Goal: Transaction & Acquisition: Purchase product/service

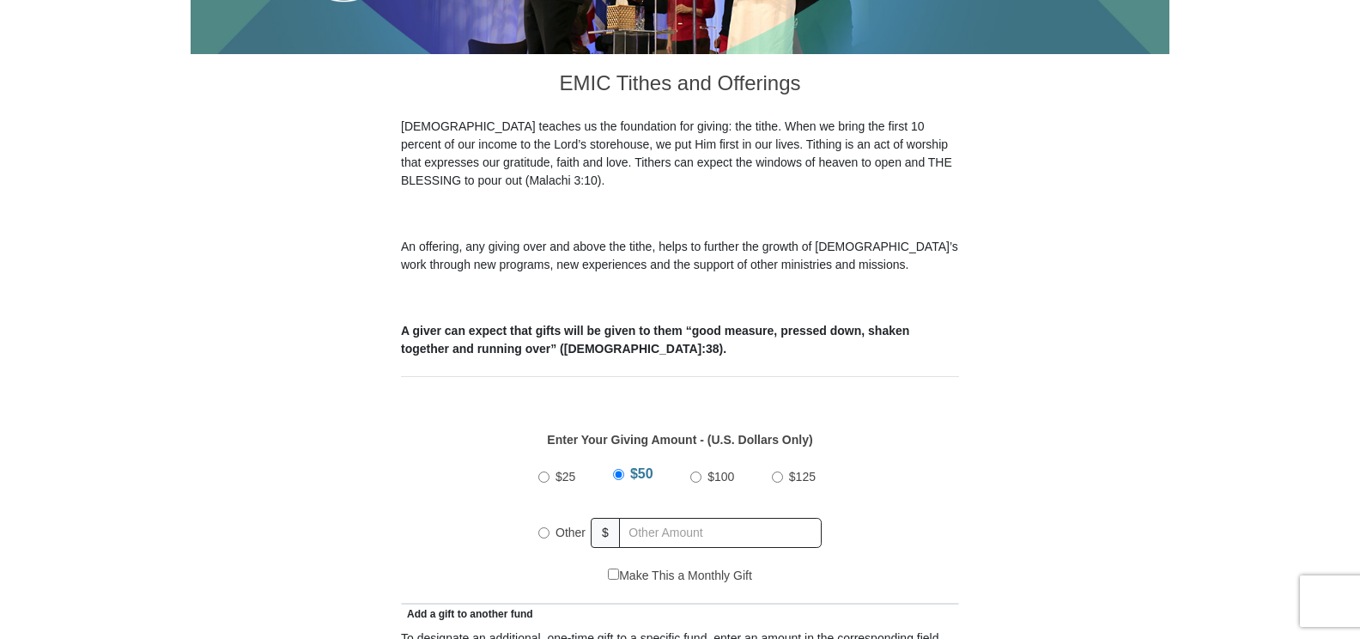
scroll to position [429, 0]
click at [541, 526] on input "Other" at bounding box center [543, 531] width 11 height 11
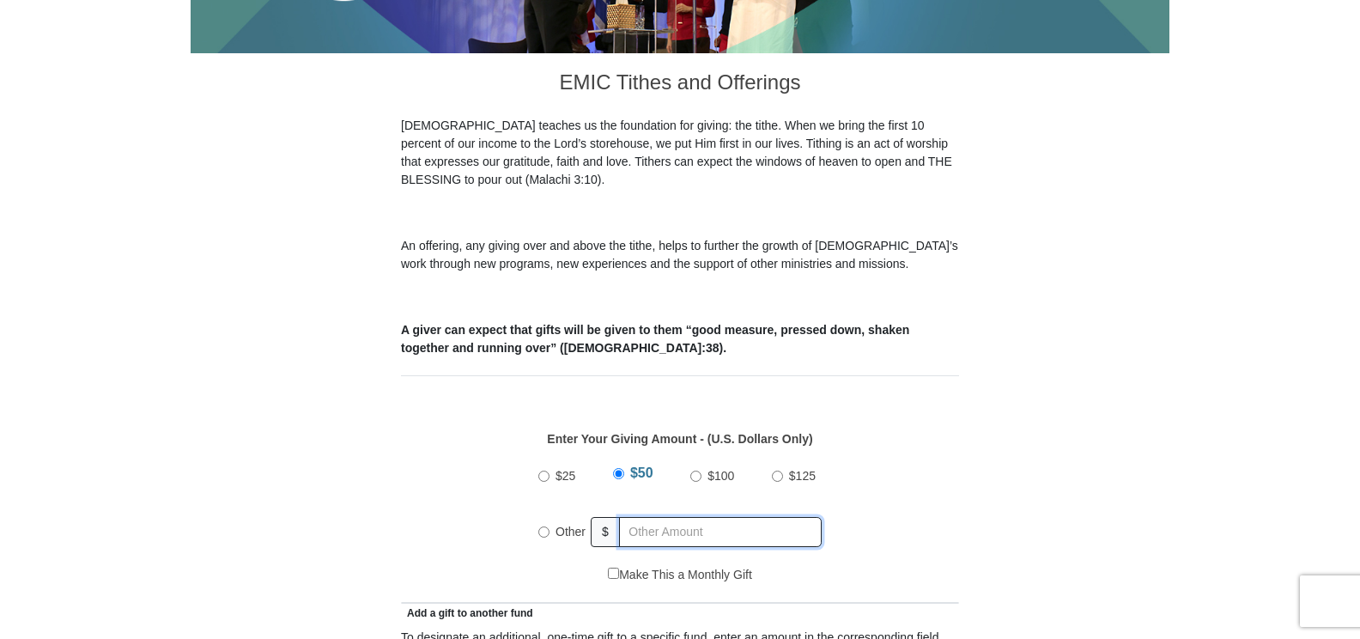
radio input "true"
click at [636, 517] on input "text" at bounding box center [723, 532] width 197 height 30
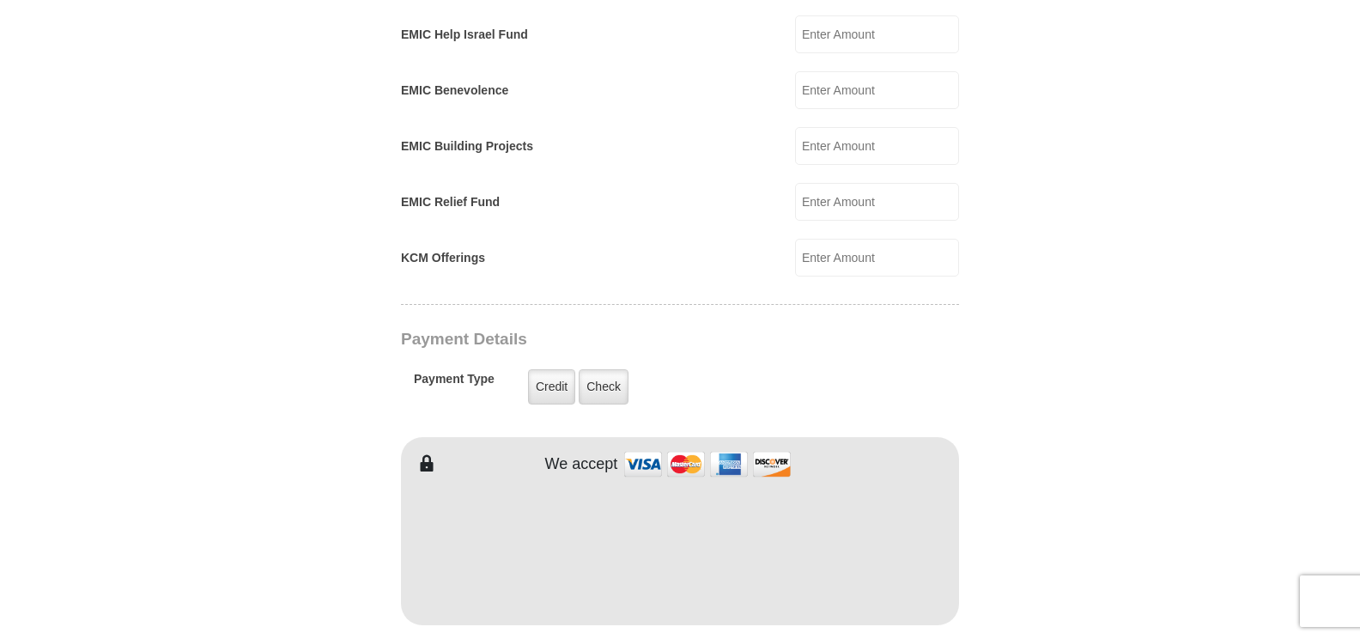
scroll to position [1116, 0]
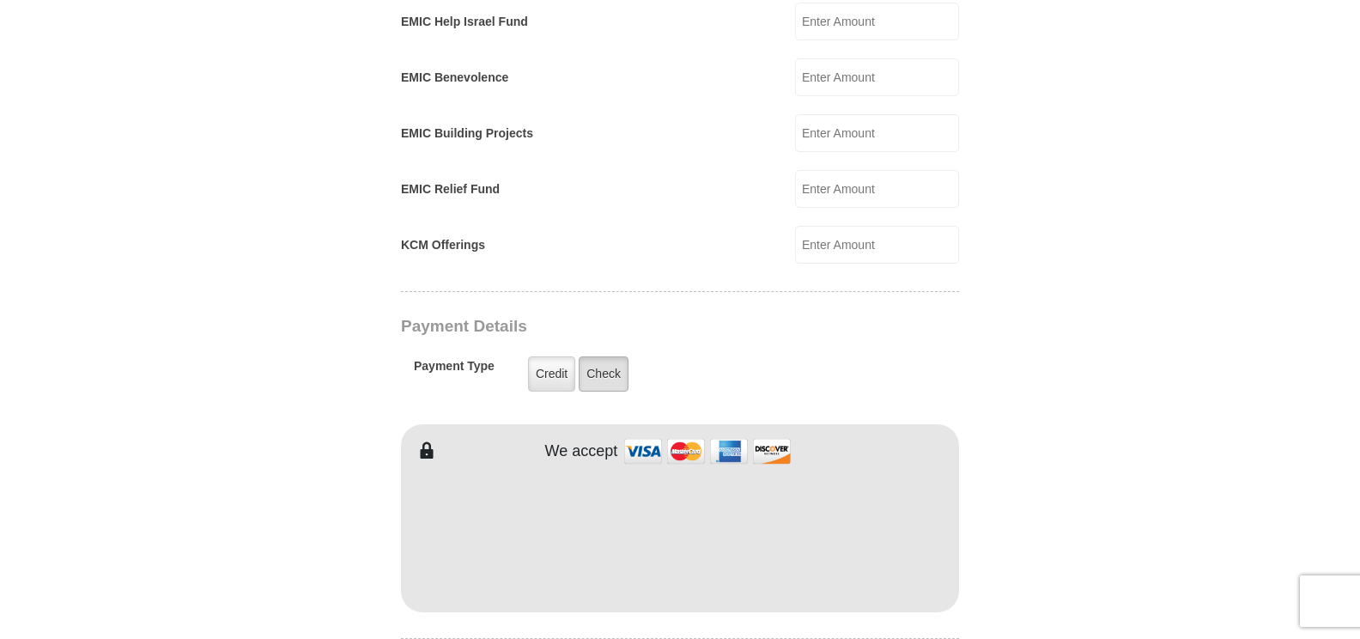
type input "120.00"
click at [598, 356] on label "Check" at bounding box center [604, 373] width 50 height 35
click at [0, 0] on input "Check" at bounding box center [0, 0] width 0 height 0
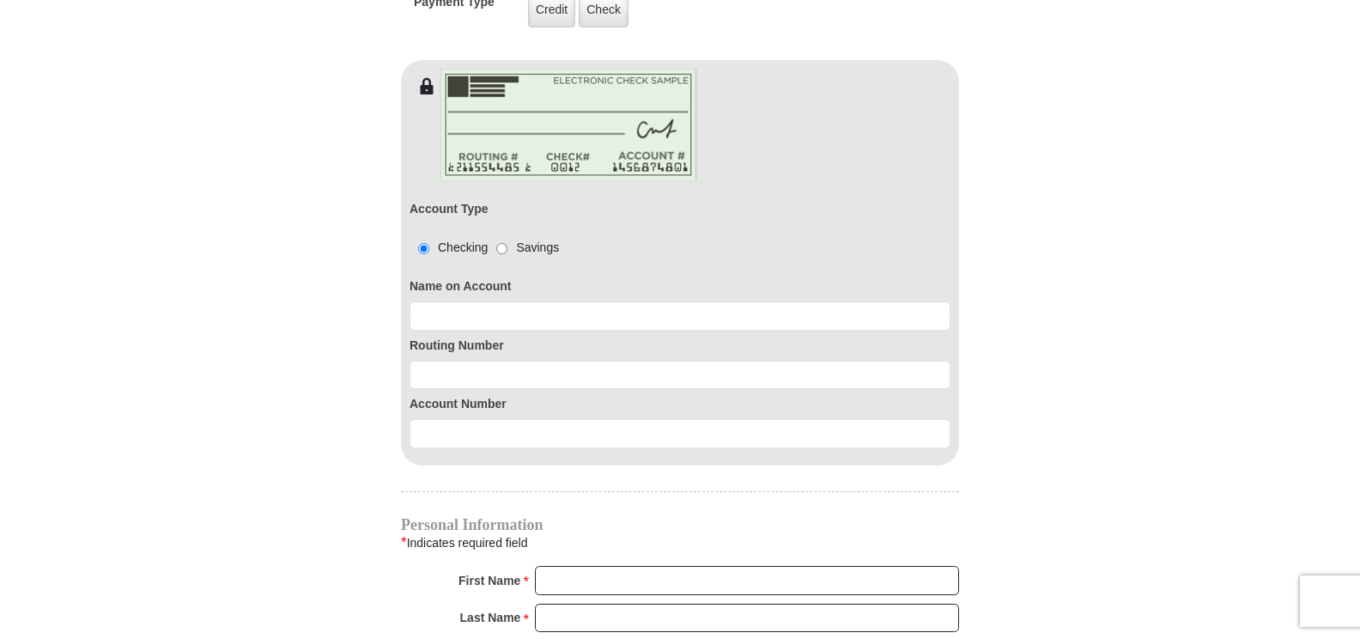
scroll to position [1546, 0]
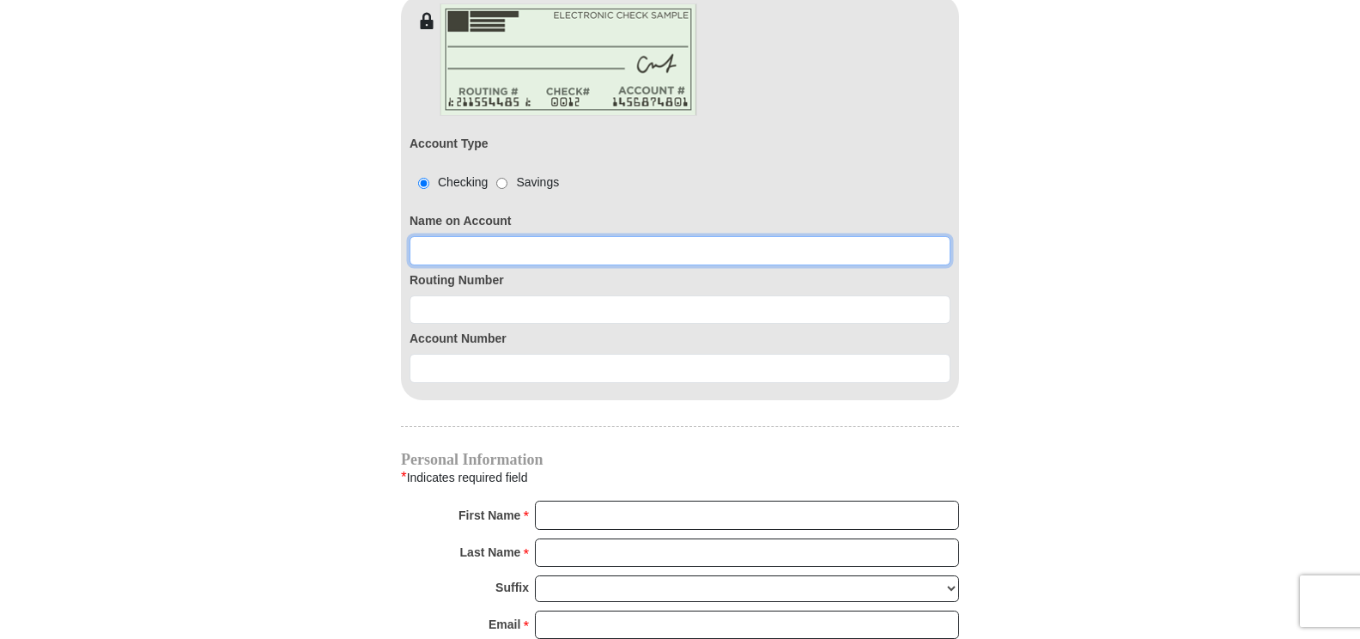
click at [422, 236] on input at bounding box center [680, 250] width 541 height 29
type input "[PERSON_NAME]"
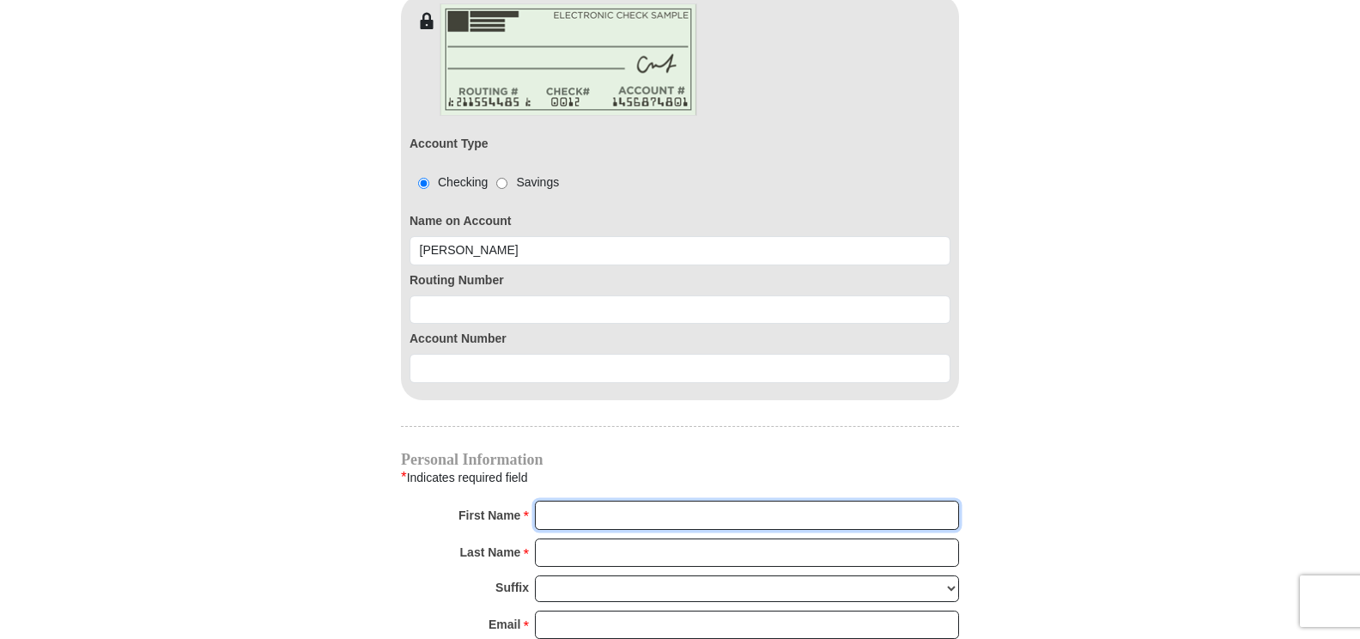
type input "[PERSON_NAME]"
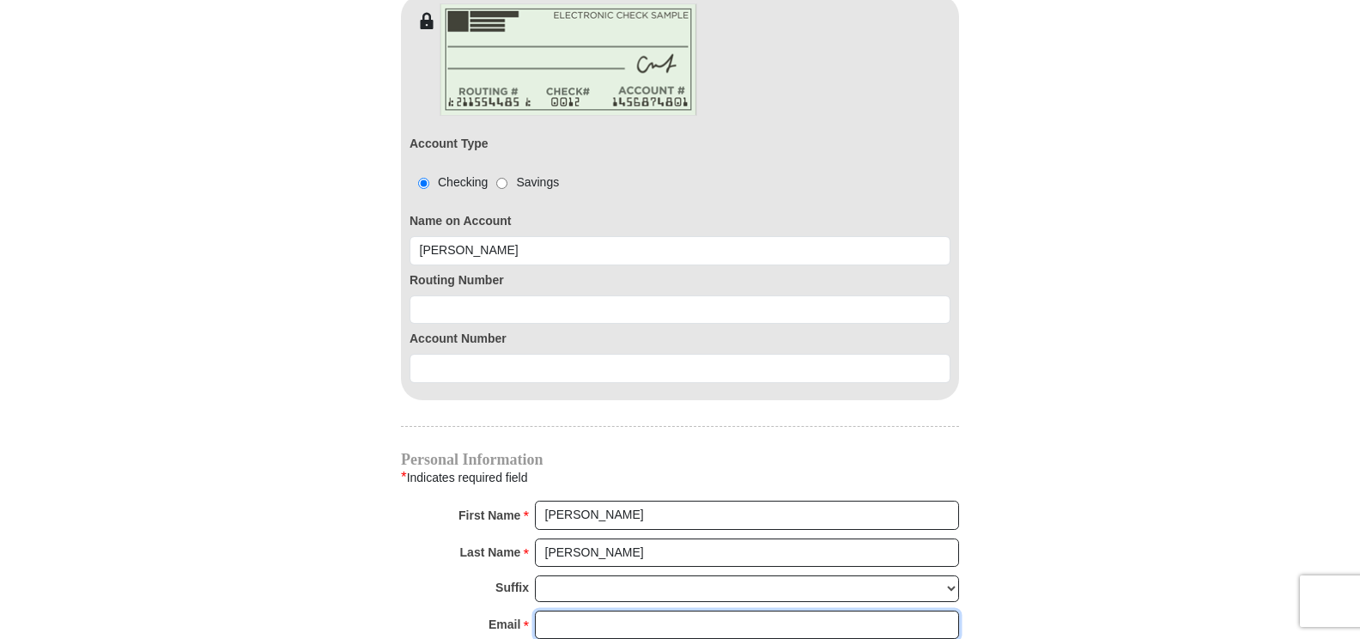
type input "[EMAIL_ADDRESS][DOMAIN_NAME]"
type input "5000 [PERSON_NAME] Key Way"
type input "Apt 9304"
type input "[GEOGRAPHIC_DATA]"
select select "FL"
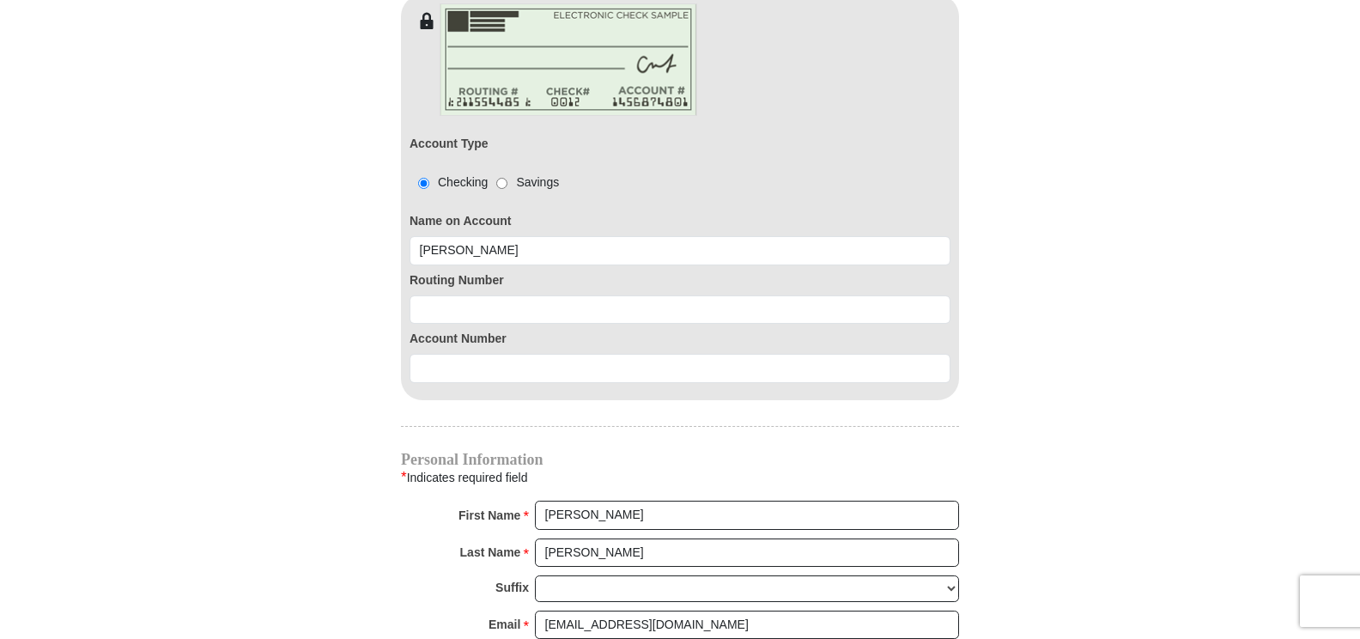
type input "33611"
type input "8138313053"
click at [592, 538] on input "[PERSON_NAME]" at bounding box center [747, 552] width 424 height 29
type input "M"
type input "[PERSON_NAME]"
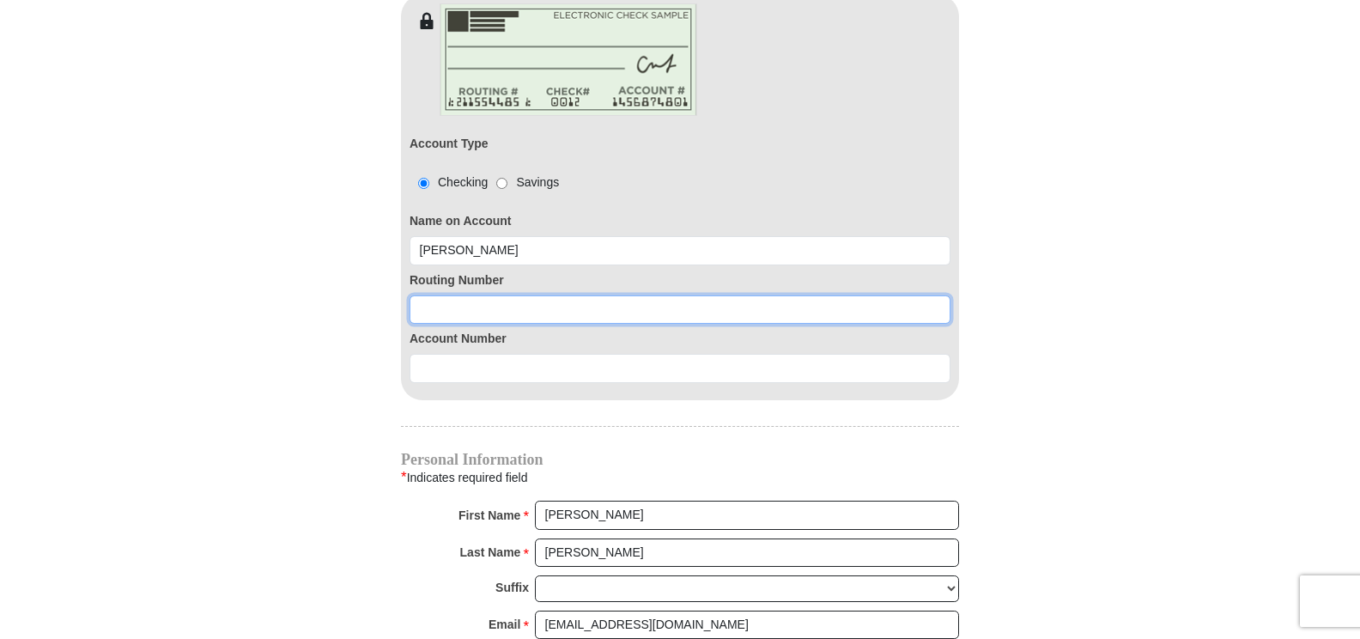
click at [419, 295] on input at bounding box center [680, 309] width 541 height 29
type input "063107513"
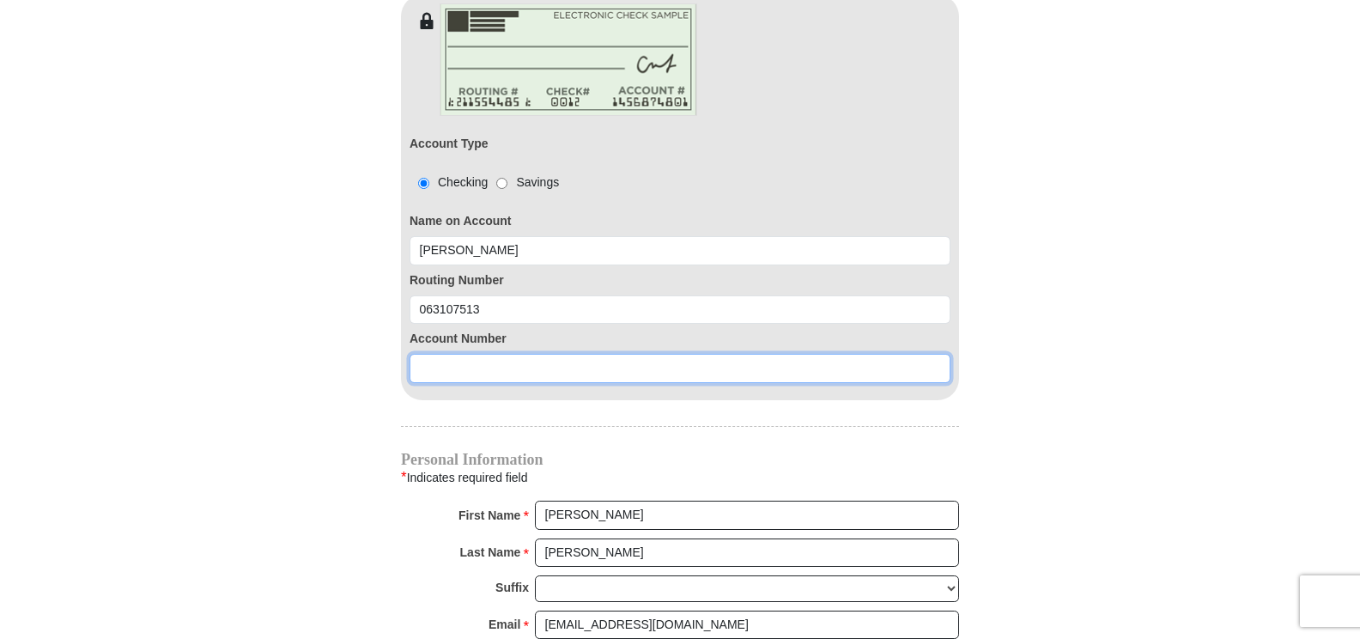
click at [425, 354] on input at bounding box center [680, 368] width 541 height 29
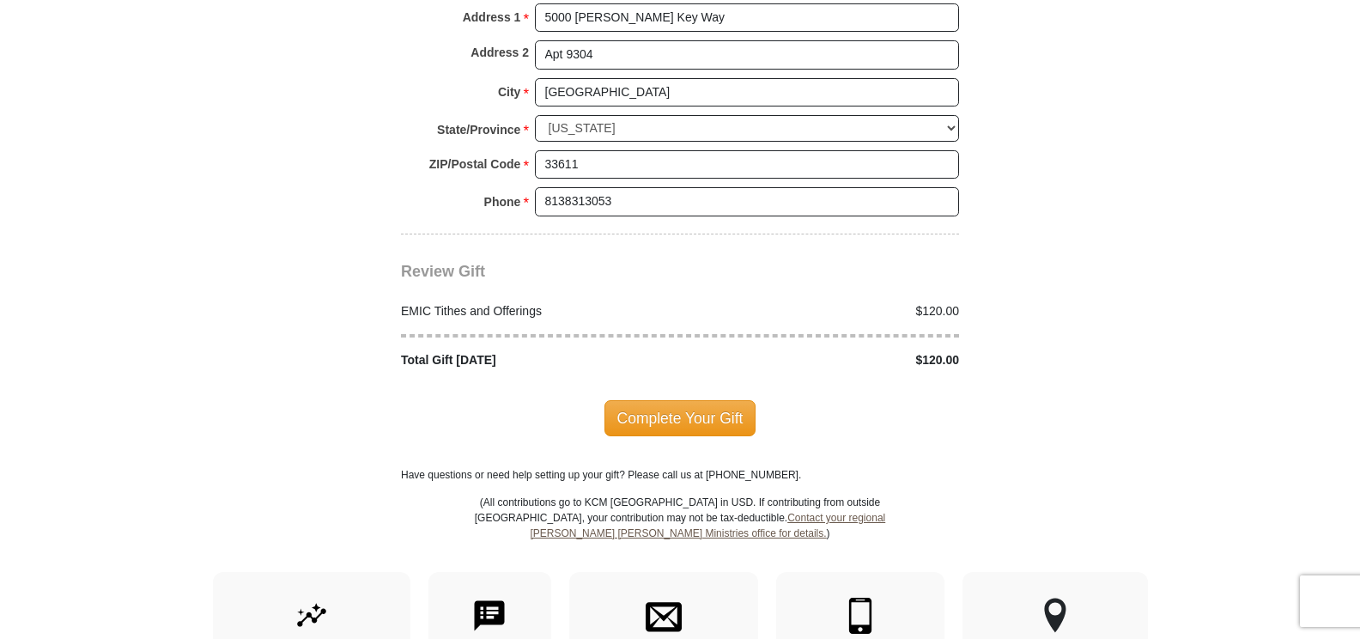
scroll to position [2233, 0]
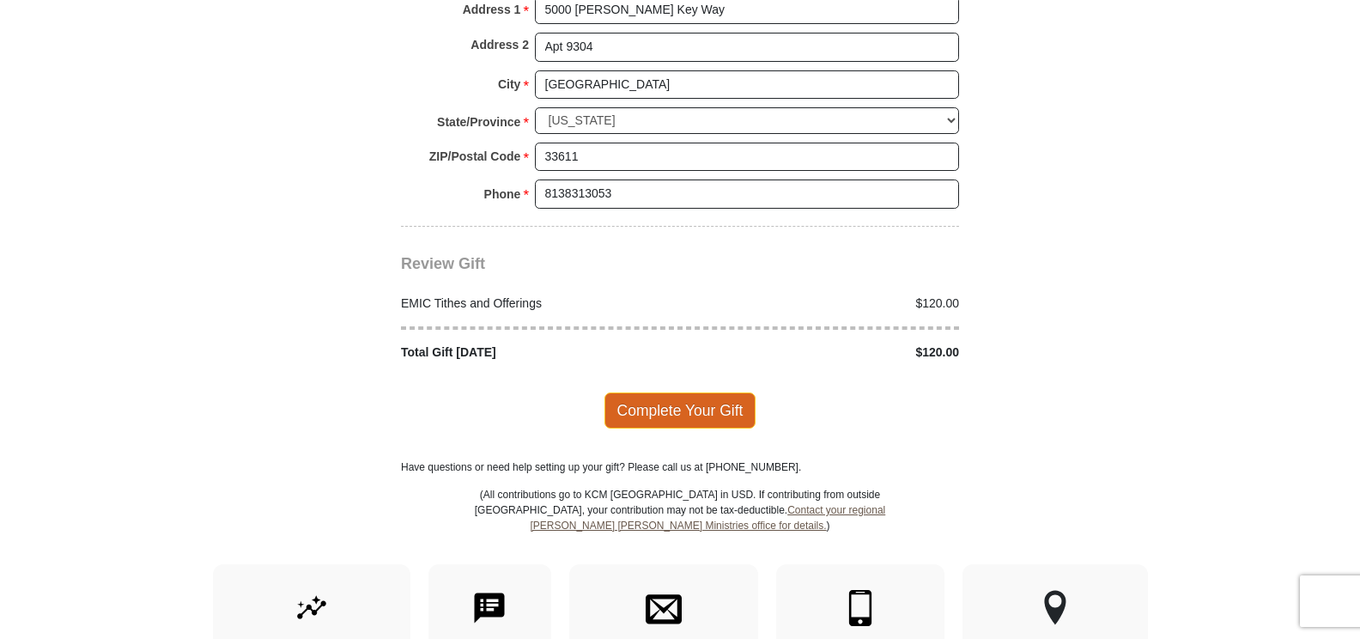
type input "1155160048157"
click at [671, 393] on span "Complete Your Gift" at bounding box center [680, 410] width 152 height 36
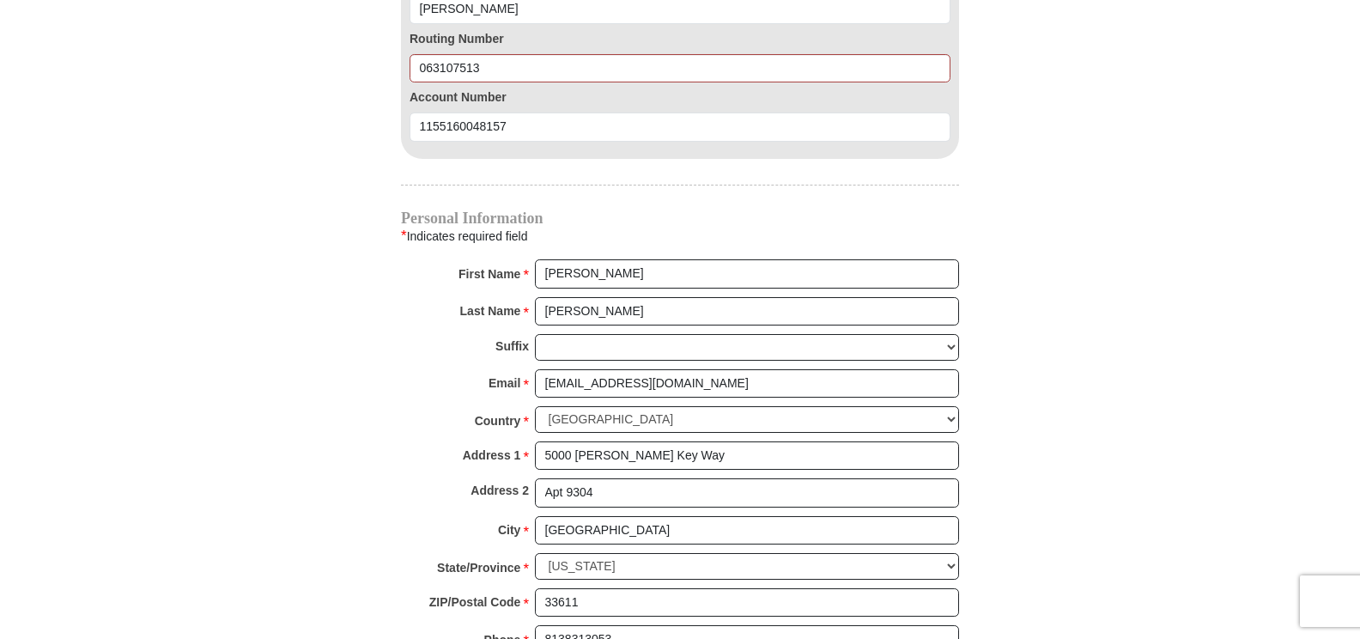
scroll to position [1747, 0]
